Goal: Transaction & Acquisition: Purchase product/service

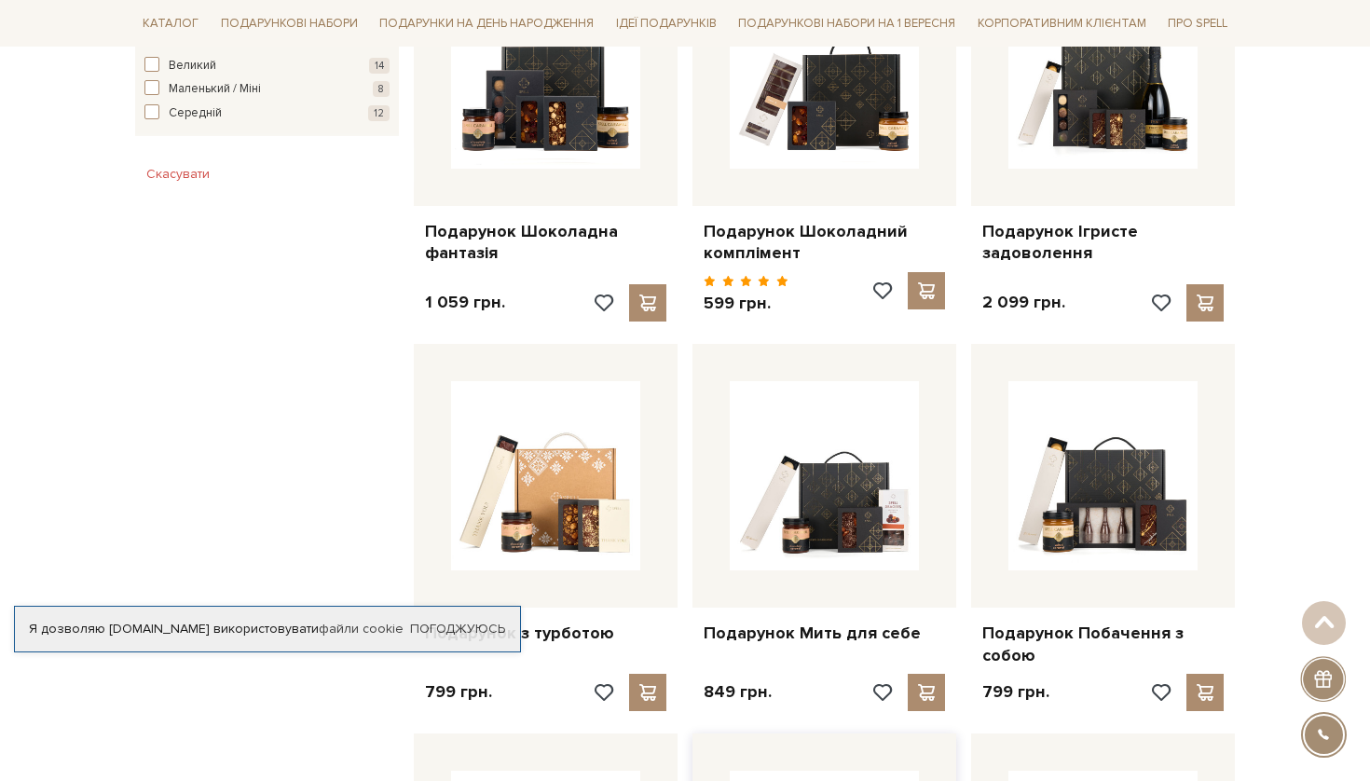
scroll to position [792, 0]
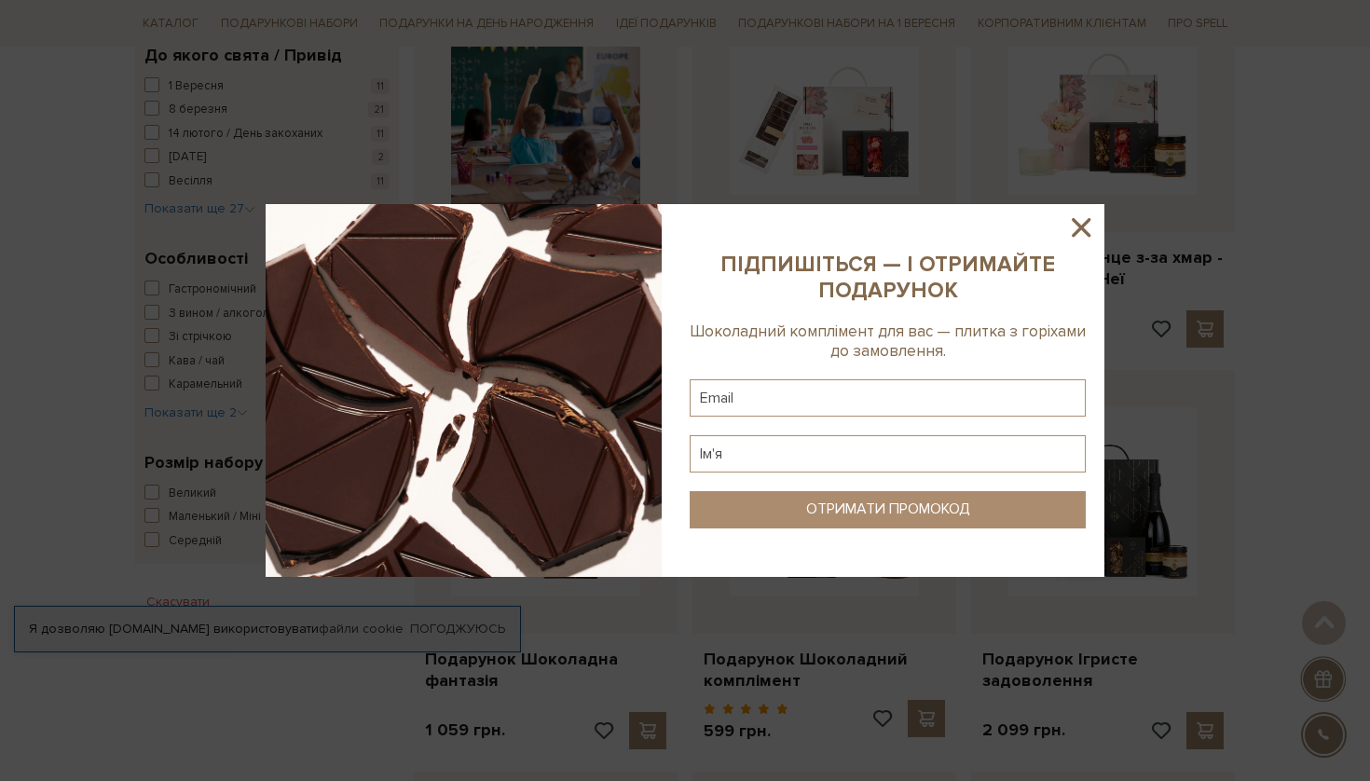
click at [1085, 224] on icon at bounding box center [1081, 227] width 19 height 19
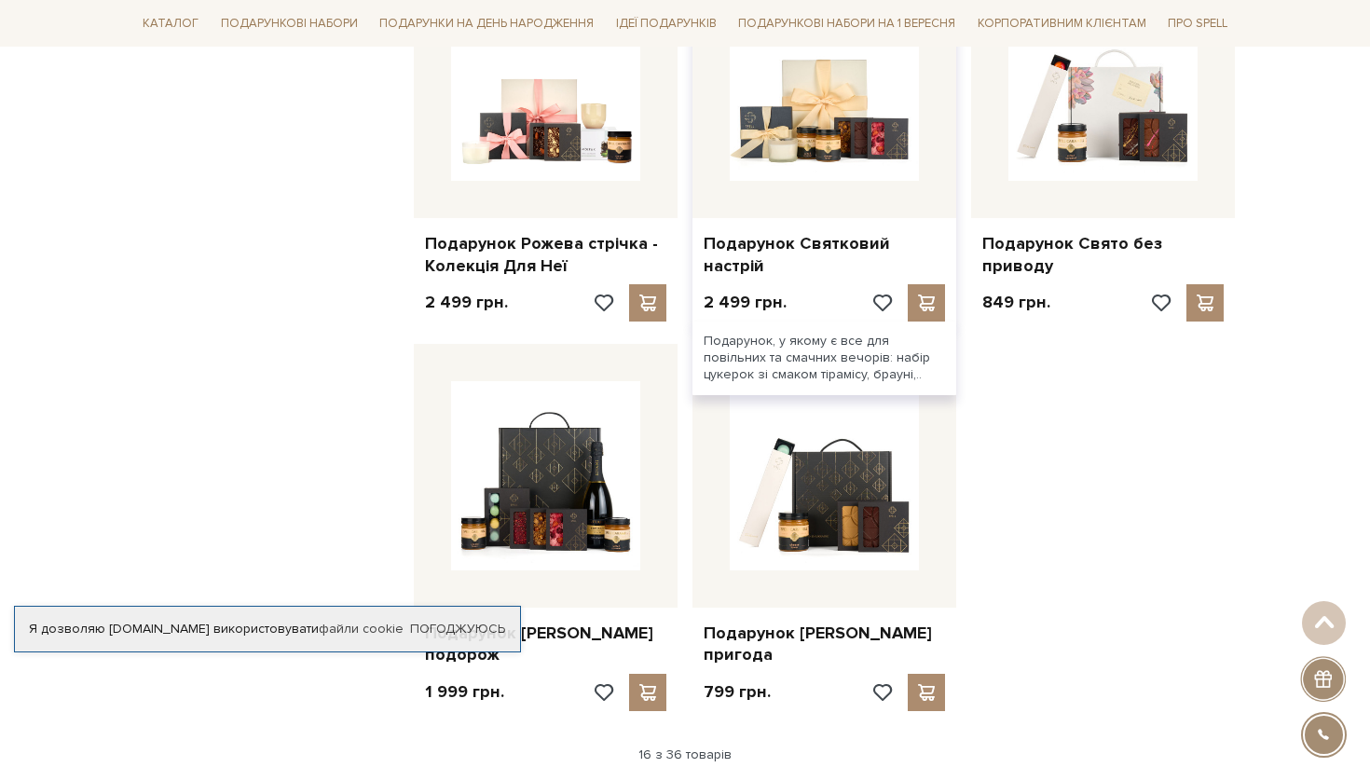
scroll to position [2022, 0]
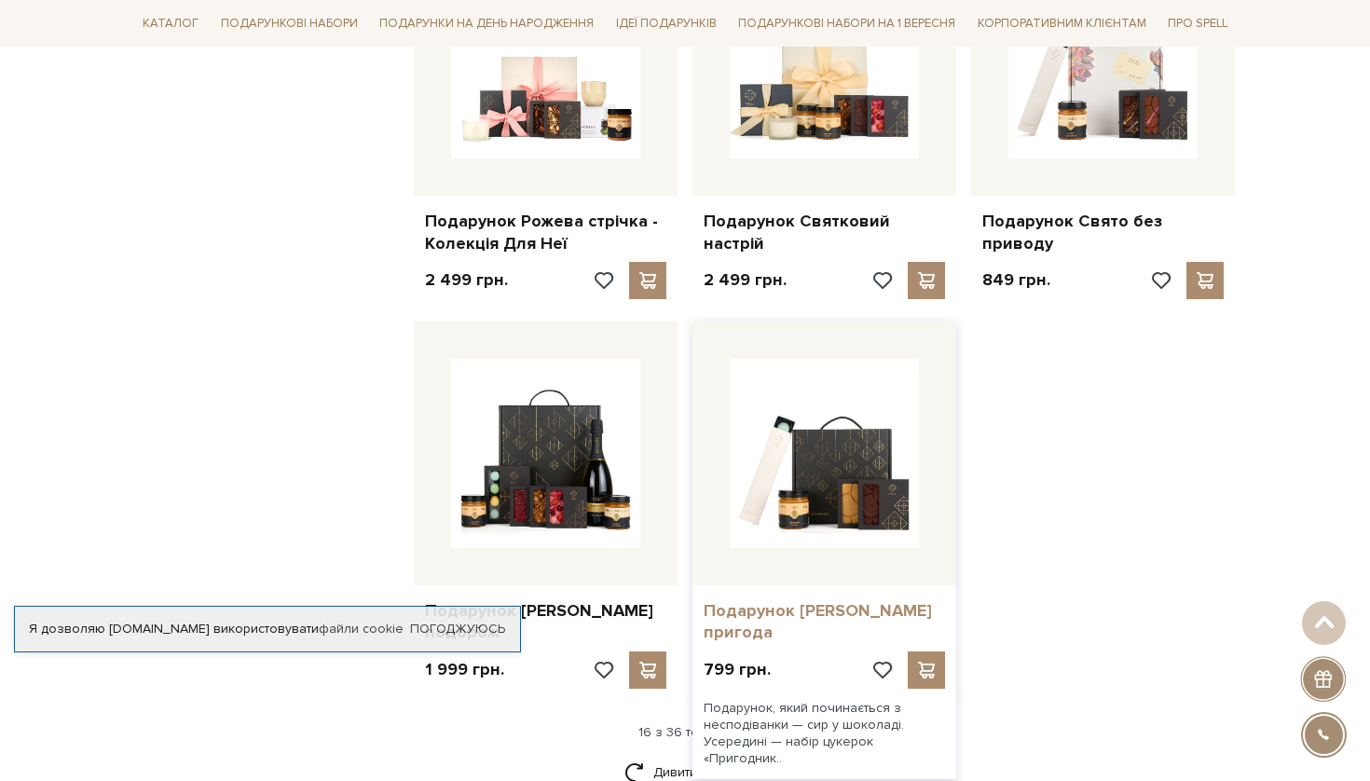
click at [802, 600] on link "Подарунок [PERSON_NAME] пригода" at bounding box center [824, 622] width 241 height 44
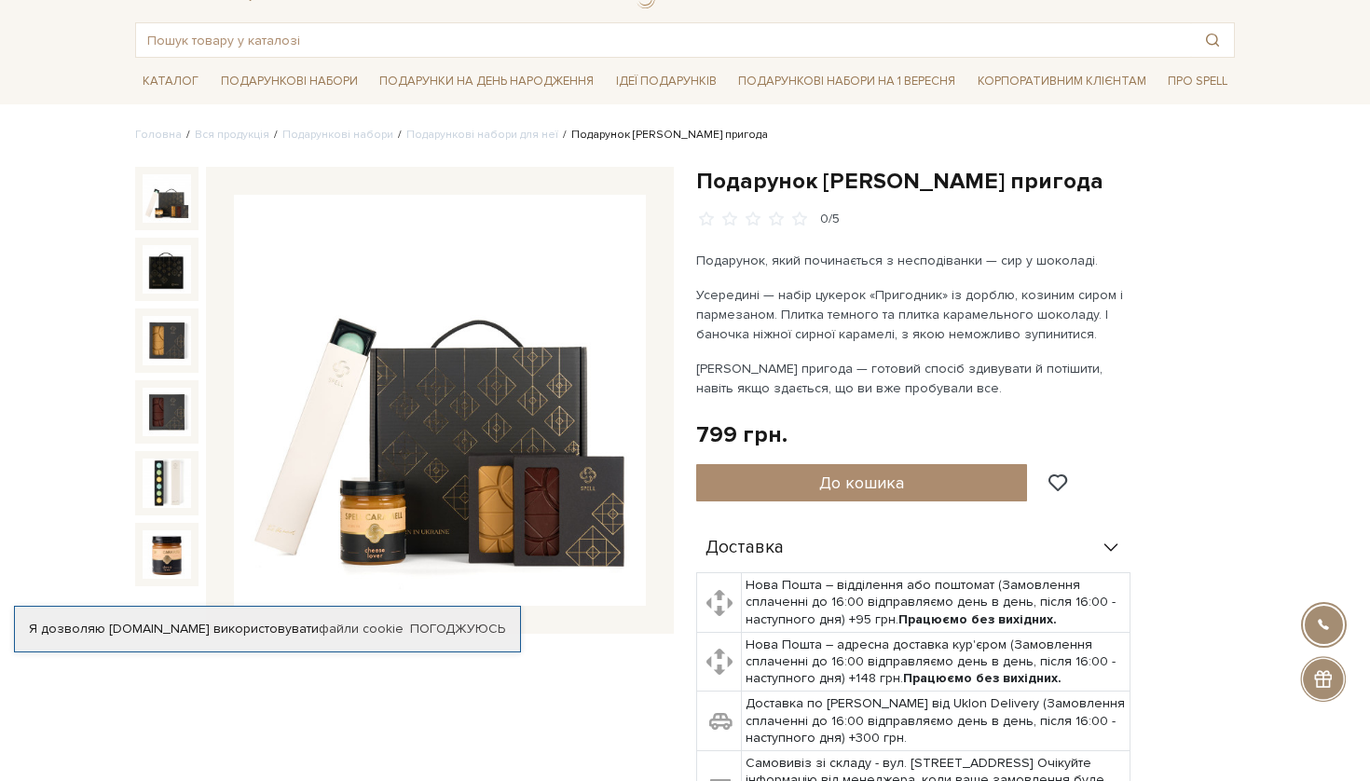
scroll to position [81, 0]
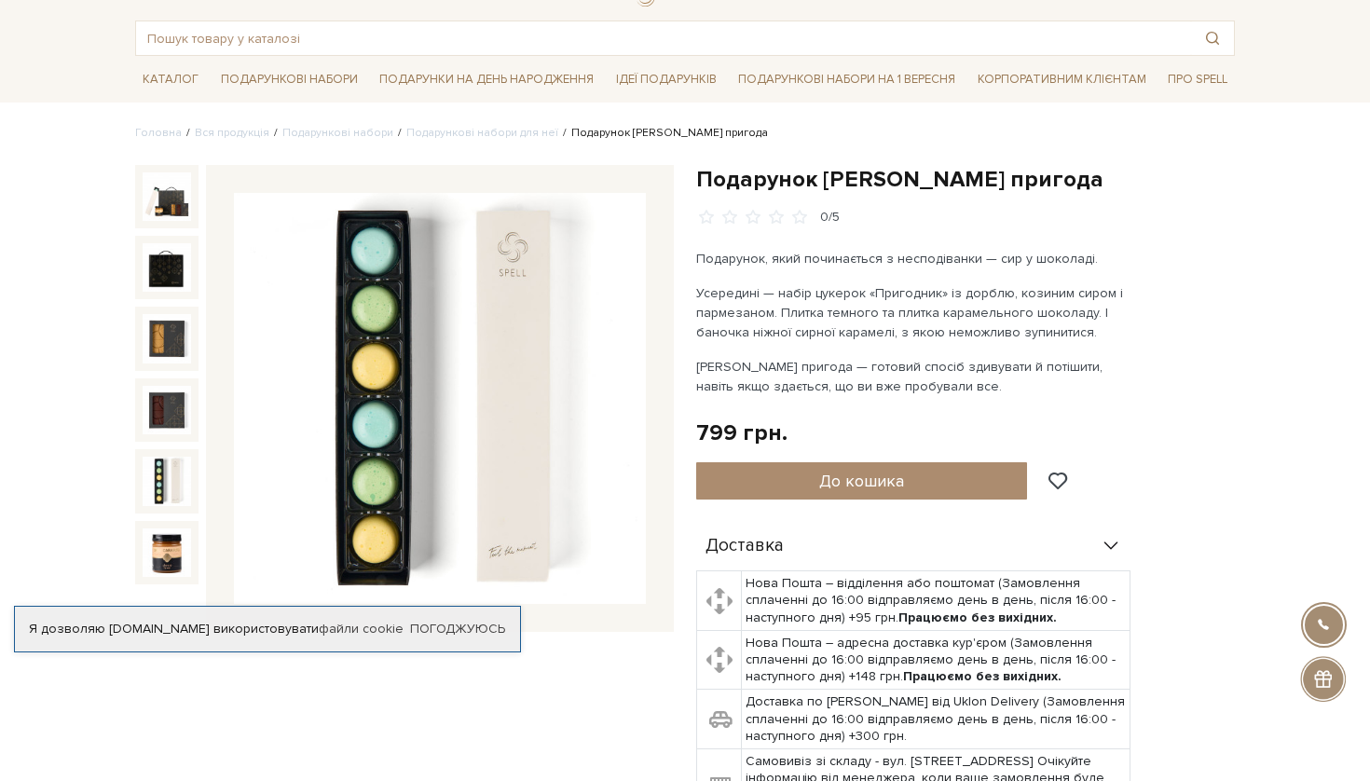
click at [171, 484] on img at bounding box center [167, 481] width 48 height 48
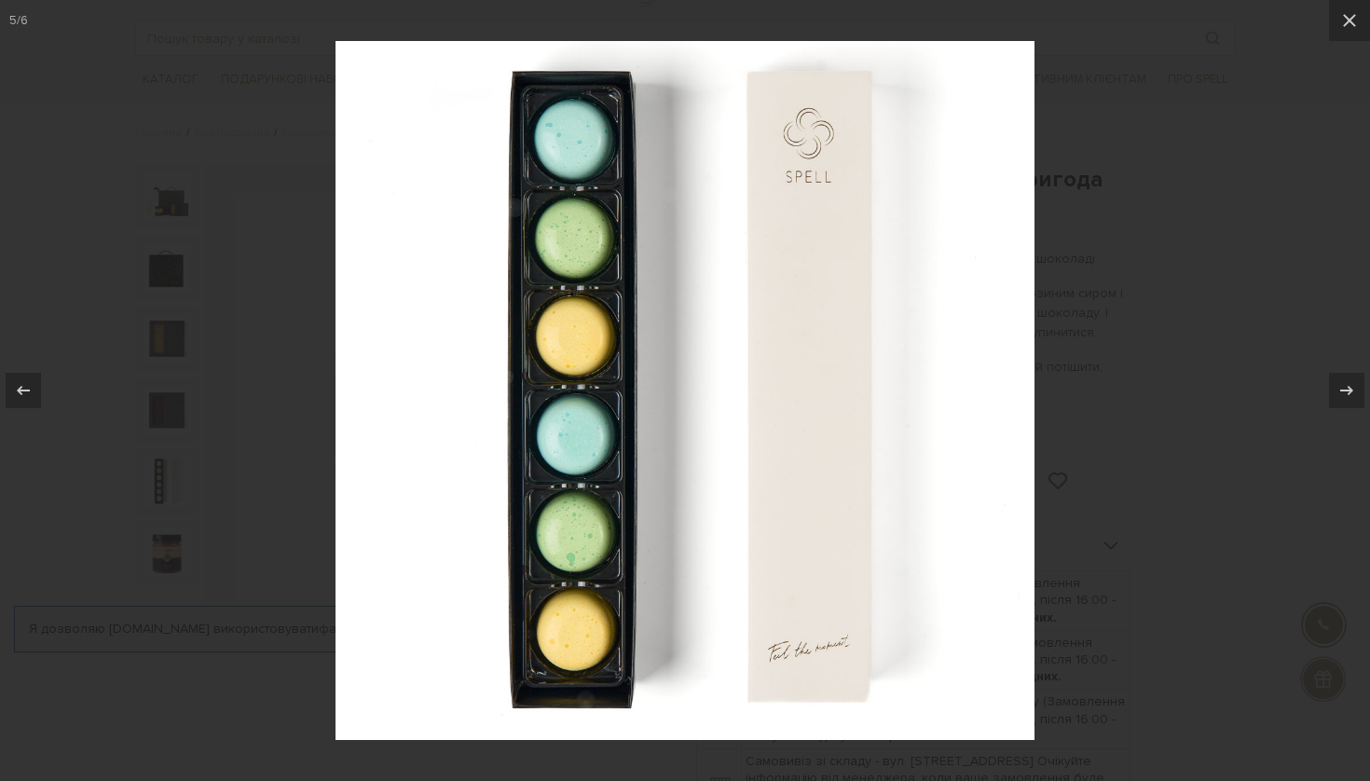
click at [317, 427] on div at bounding box center [685, 390] width 1370 height 781
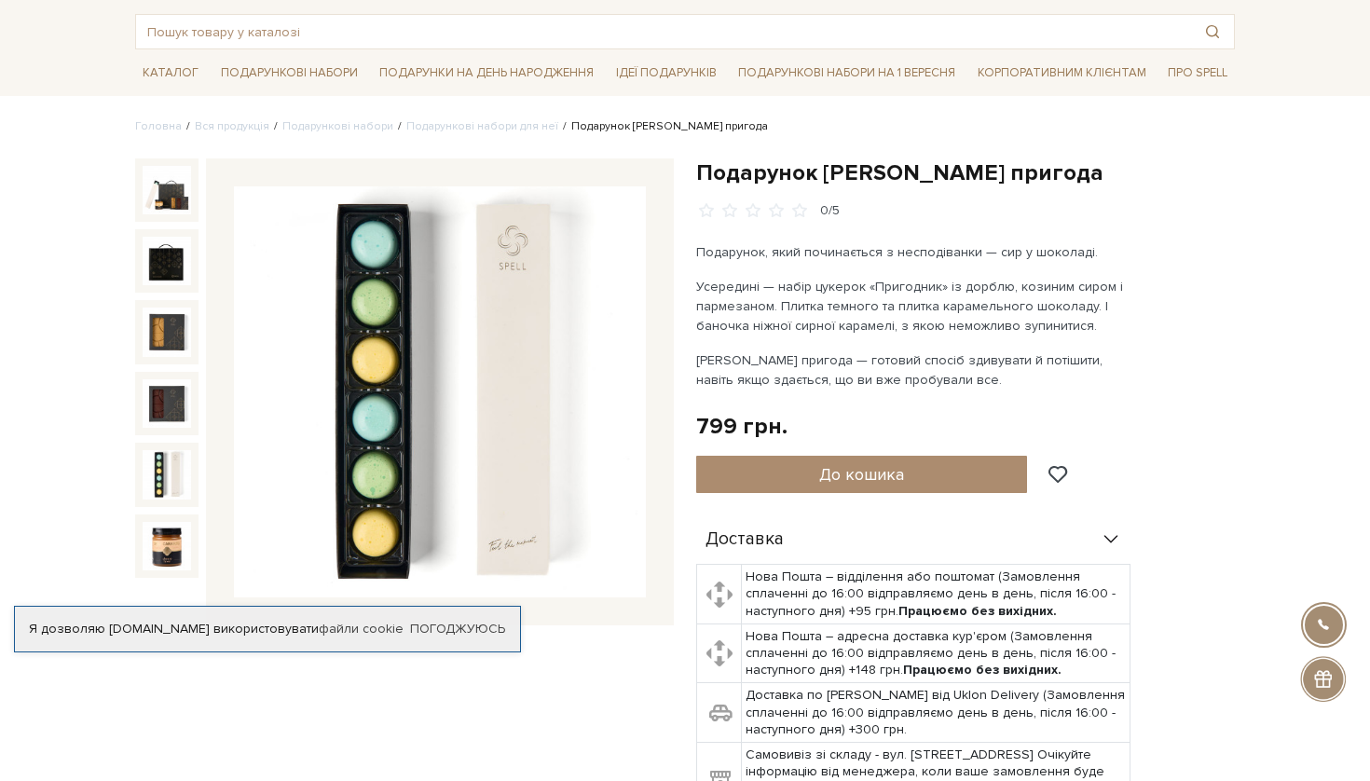
scroll to position [89, 0]
